Goal: Check status: Check status

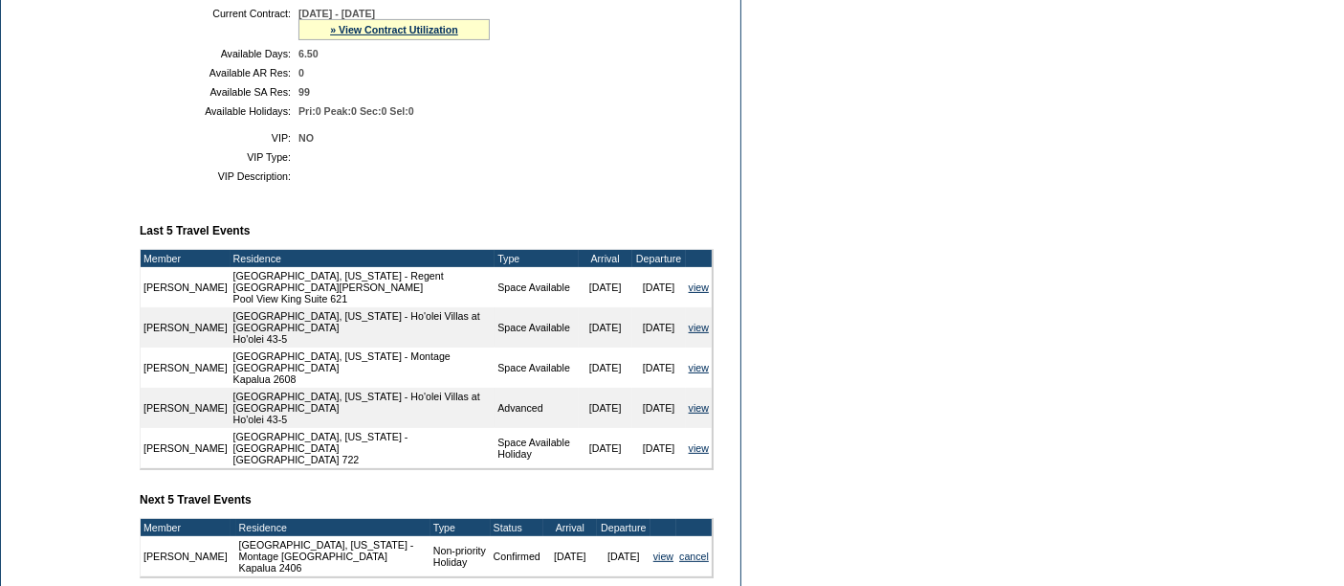
scroll to position [729, 0]
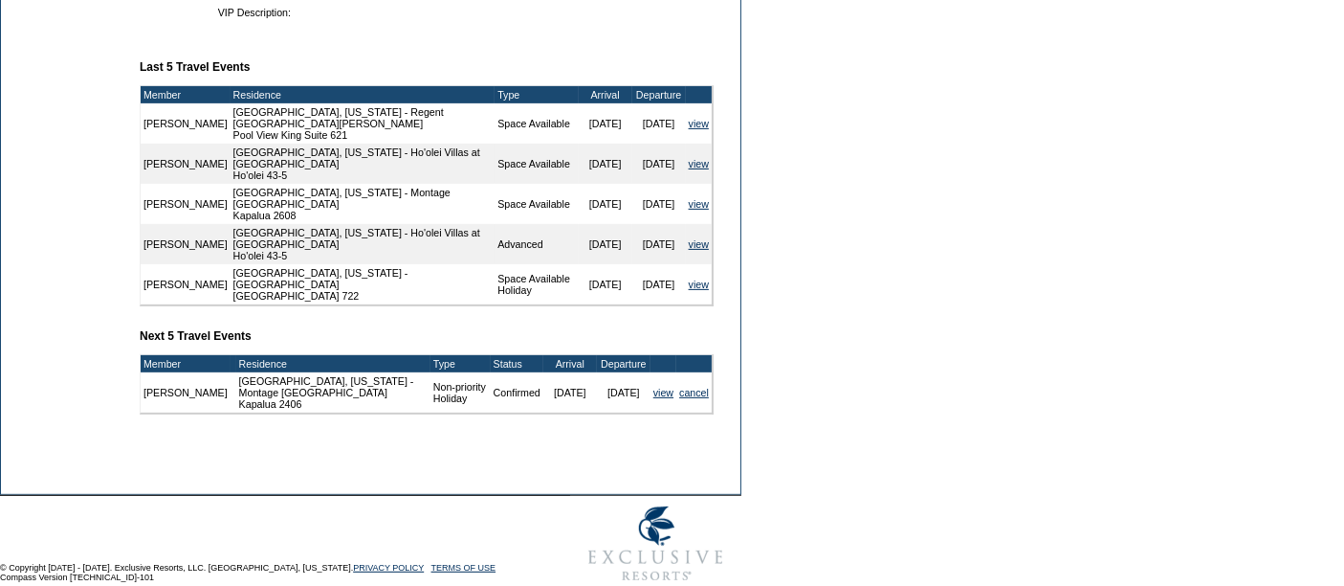
drag, startPoint x: 414, startPoint y: 365, endPoint x: 377, endPoint y: 351, distance: 40.0
click at [431, 372] on td "Non-priority Holiday" at bounding box center [461, 392] width 60 height 40
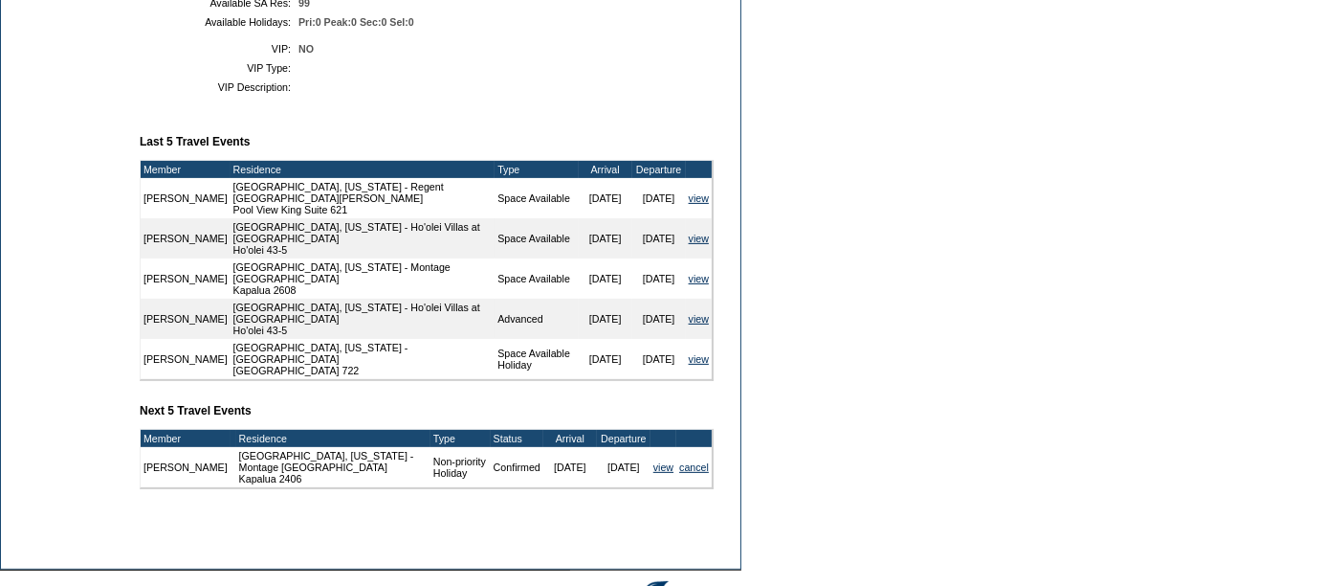
scroll to position [655, 0]
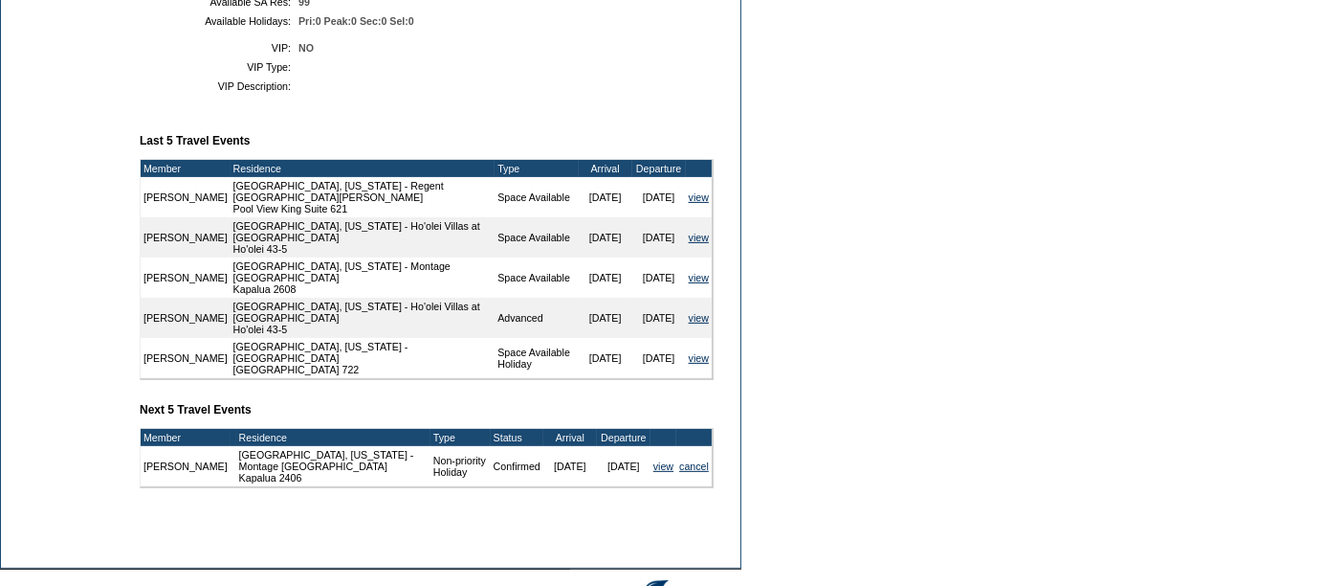
drag, startPoint x: 538, startPoint y: 432, endPoint x: 637, endPoint y: 441, distance: 99.9
click at [637, 446] on tr "[PERSON_NAME] [GEOGRAPHIC_DATA], [US_STATE] - Montage [GEOGRAPHIC_DATA] Kapalua…" at bounding box center [426, 466] width 571 height 40
click at [622, 535] on p at bounding box center [434, 540] width 593 height 11
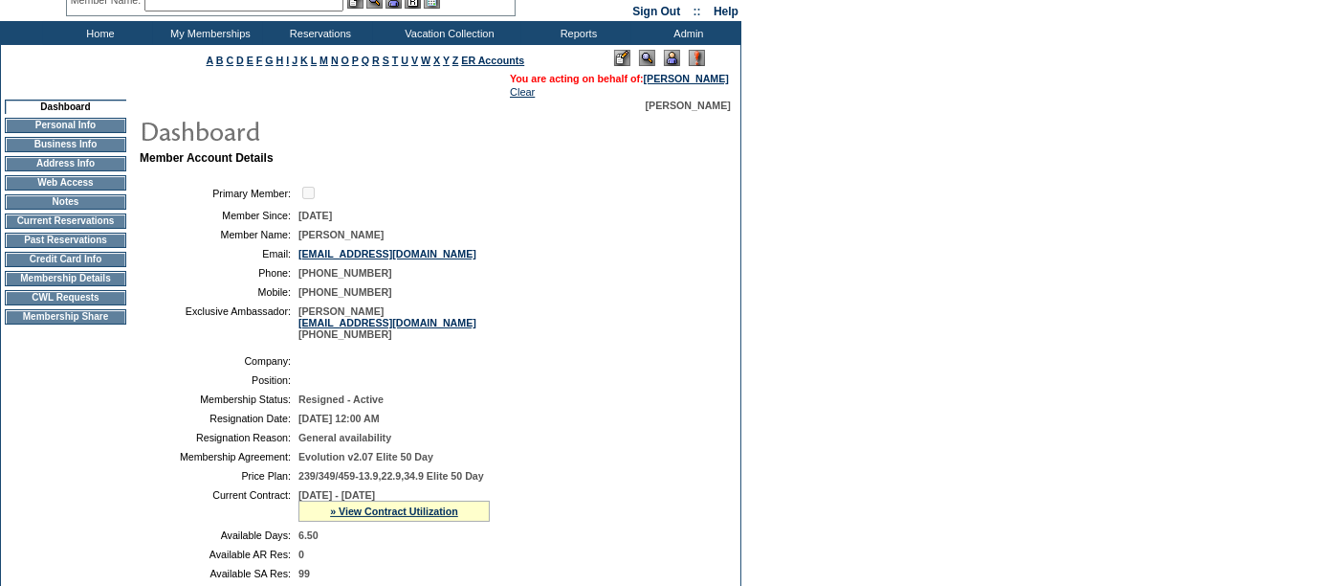
scroll to position [0, 0]
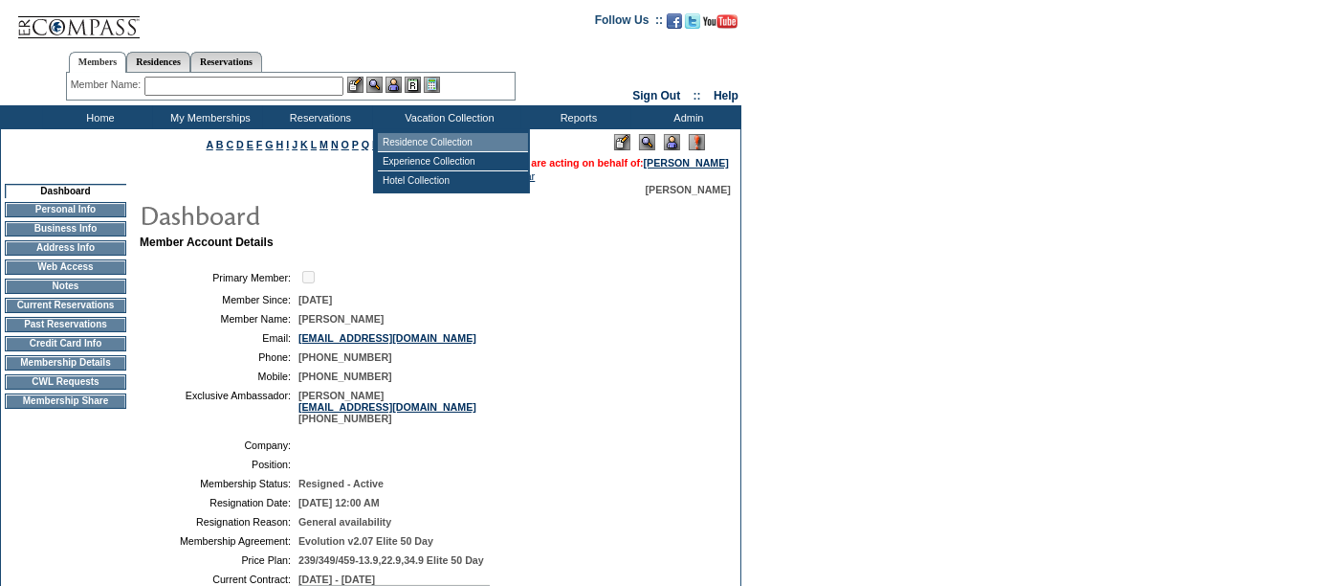
click at [421, 141] on td "Residence Collection" at bounding box center [453, 142] width 150 height 19
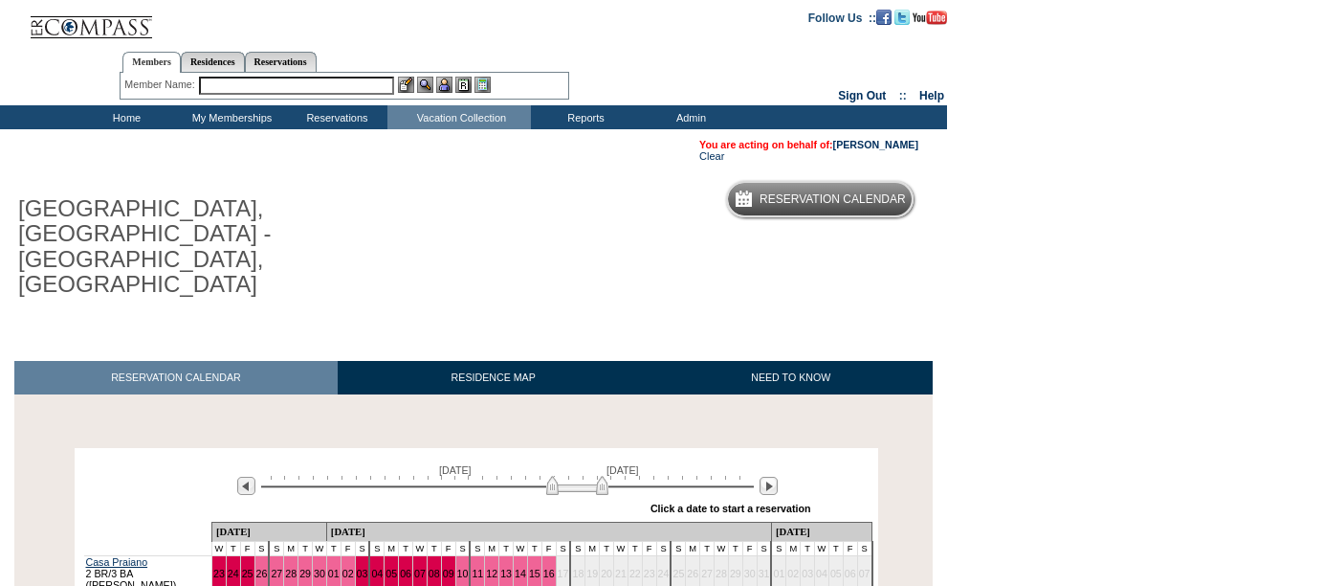
scroll to position [164, 0]
